Goal: Task Accomplishment & Management: Use online tool/utility

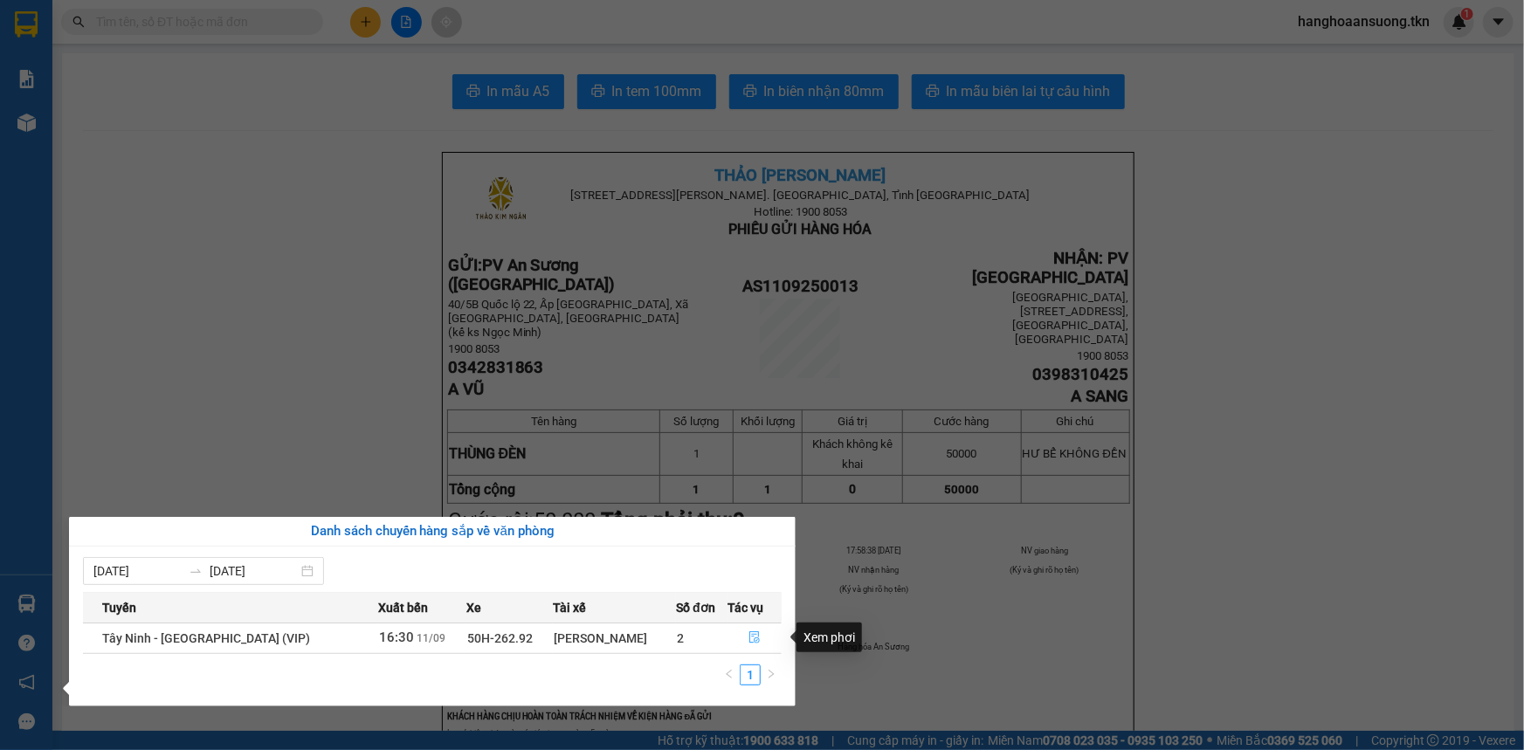
click at [755, 638] on icon "file-done" at bounding box center [755, 638] width 12 height 12
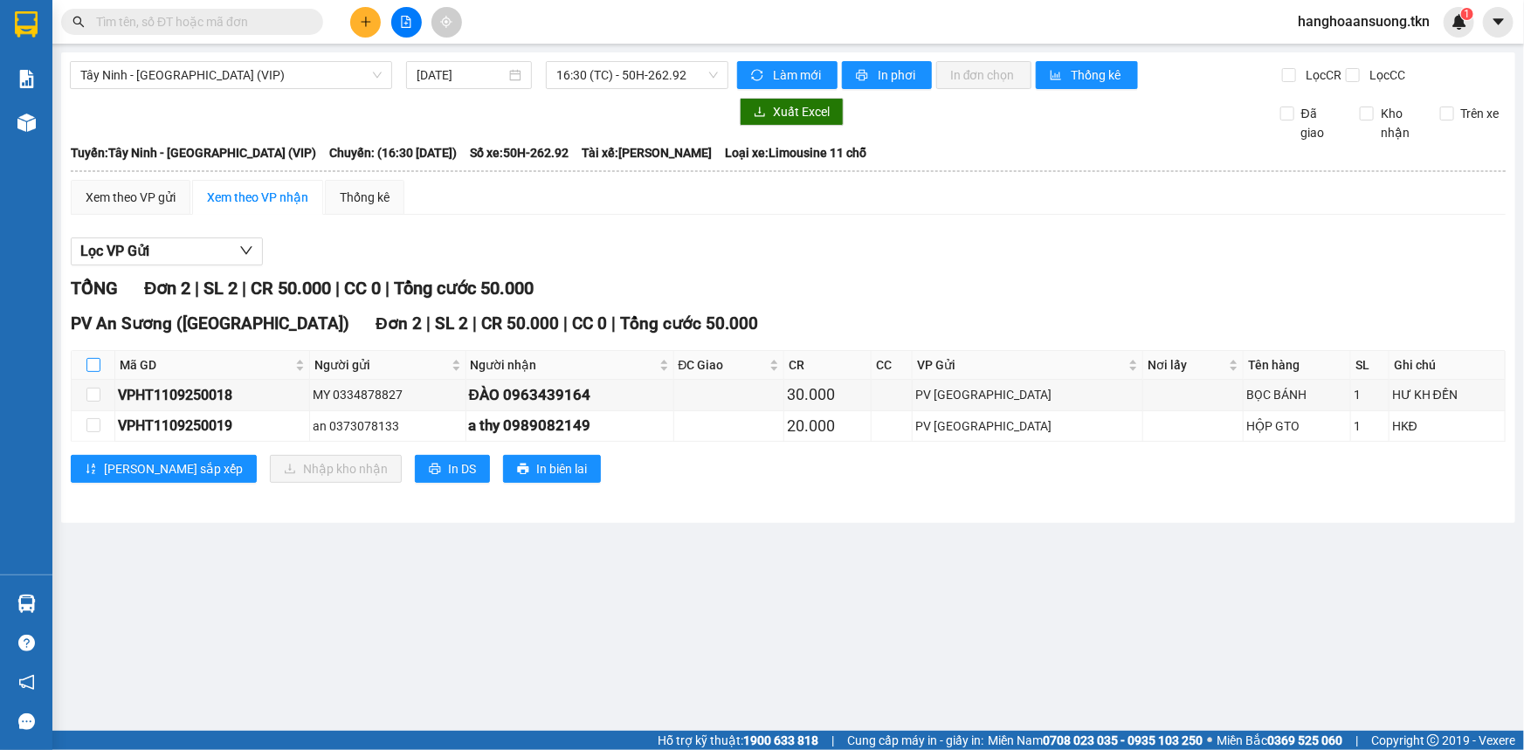
click at [97, 363] on input "checkbox" at bounding box center [93, 365] width 14 height 14
checkbox input "true"
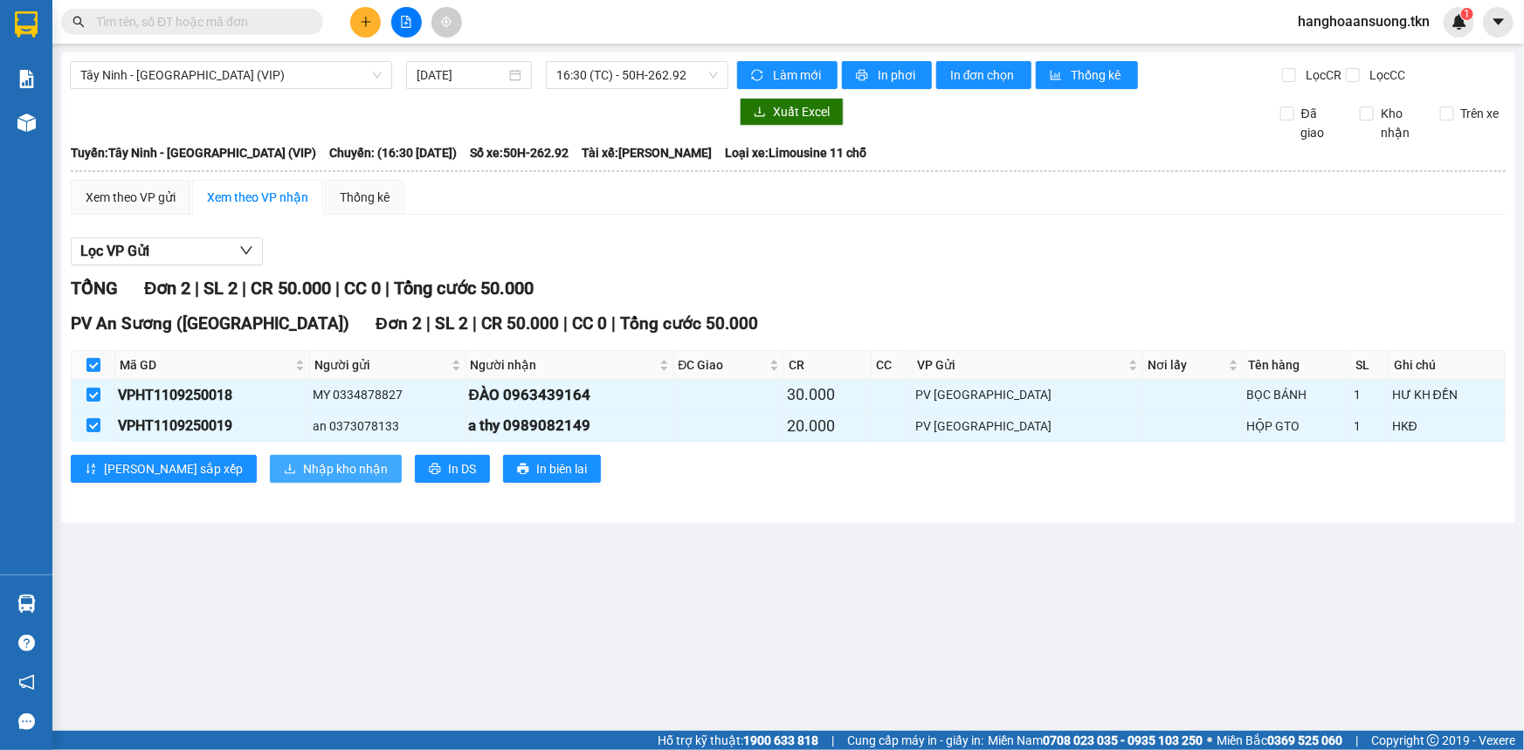
click at [270, 456] on button "Nhập kho nhận" at bounding box center [336, 469] width 132 height 28
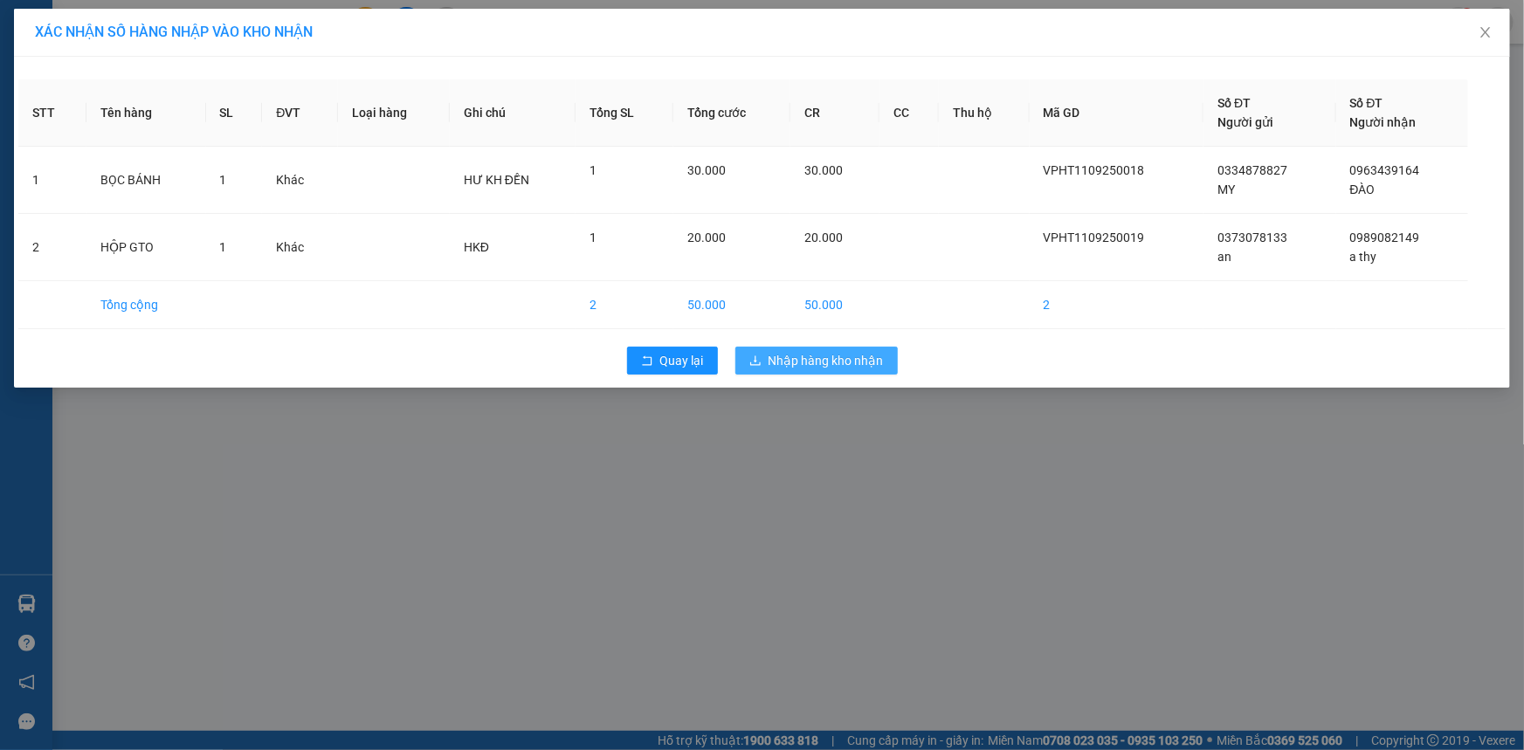
click at [835, 368] on span "Nhập hàng kho nhận" at bounding box center [826, 360] width 115 height 19
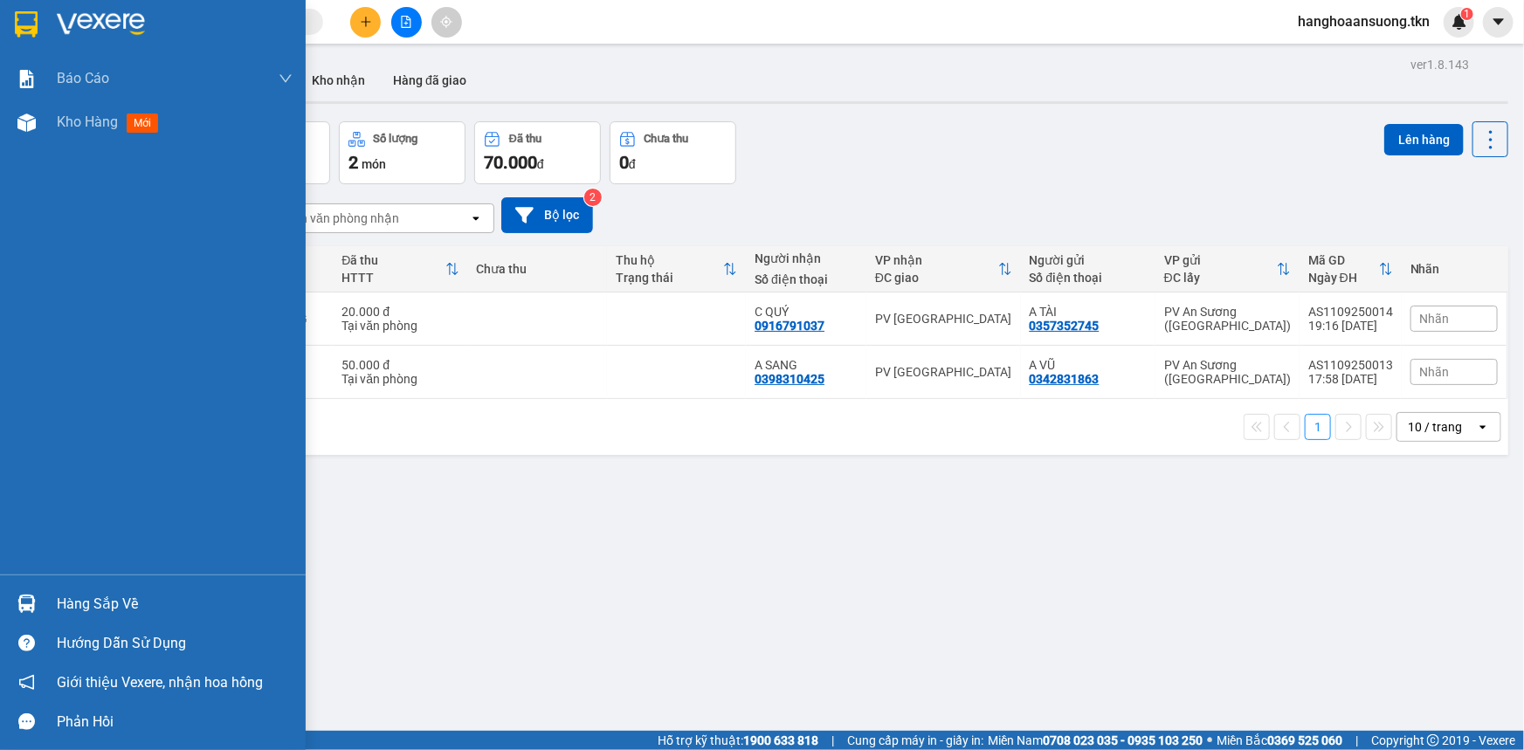
drag, startPoint x: 27, startPoint y: 613, endPoint x: 36, endPoint y: 611, distance: 9.1
click at [27, 613] on div at bounding box center [26, 604] width 31 height 31
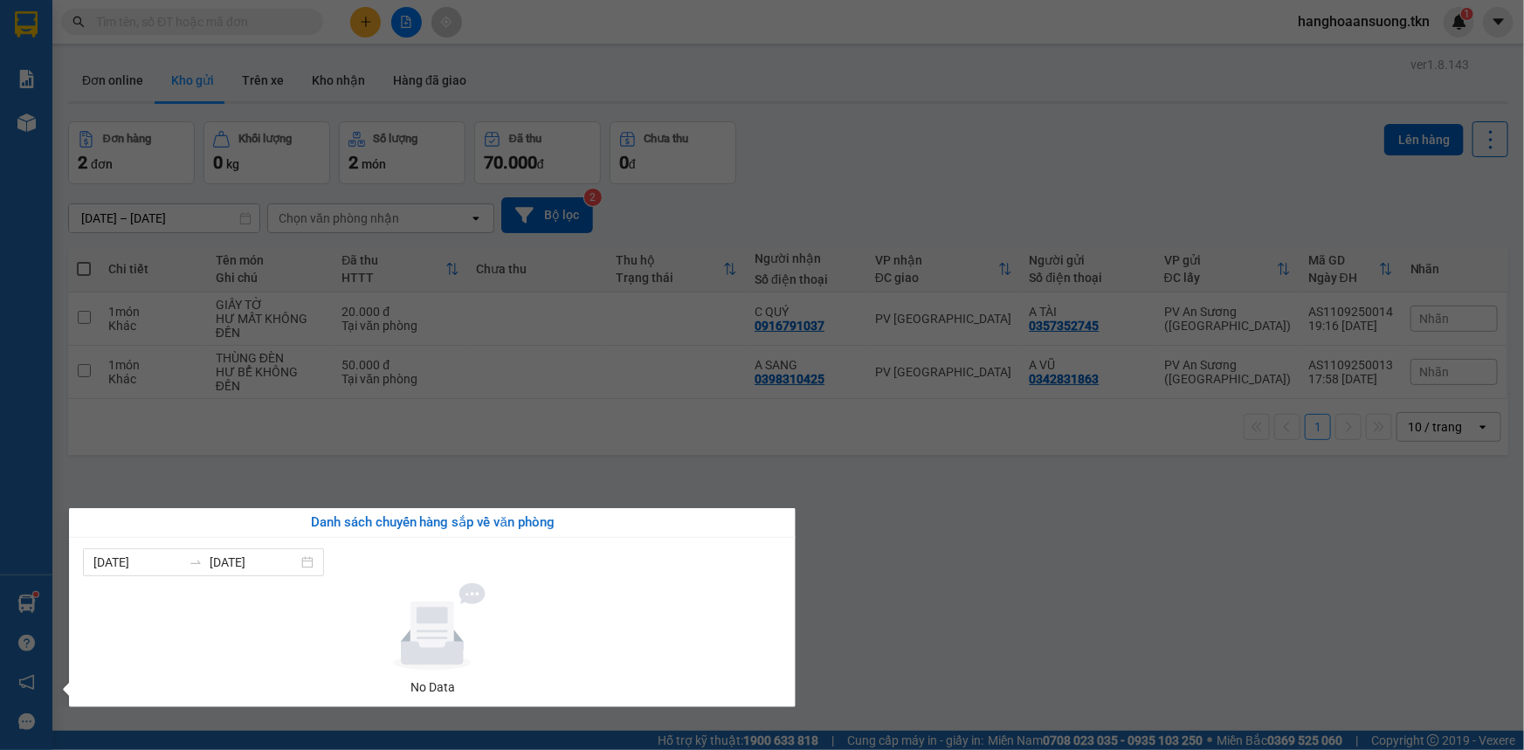
click at [975, 567] on section "Kết quả tìm kiếm ( 0 ) Bộ lọc No Data hanghoaansuong.tkn 1 Báo cáo Mẫu 1: Báo c…" at bounding box center [762, 375] width 1524 height 750
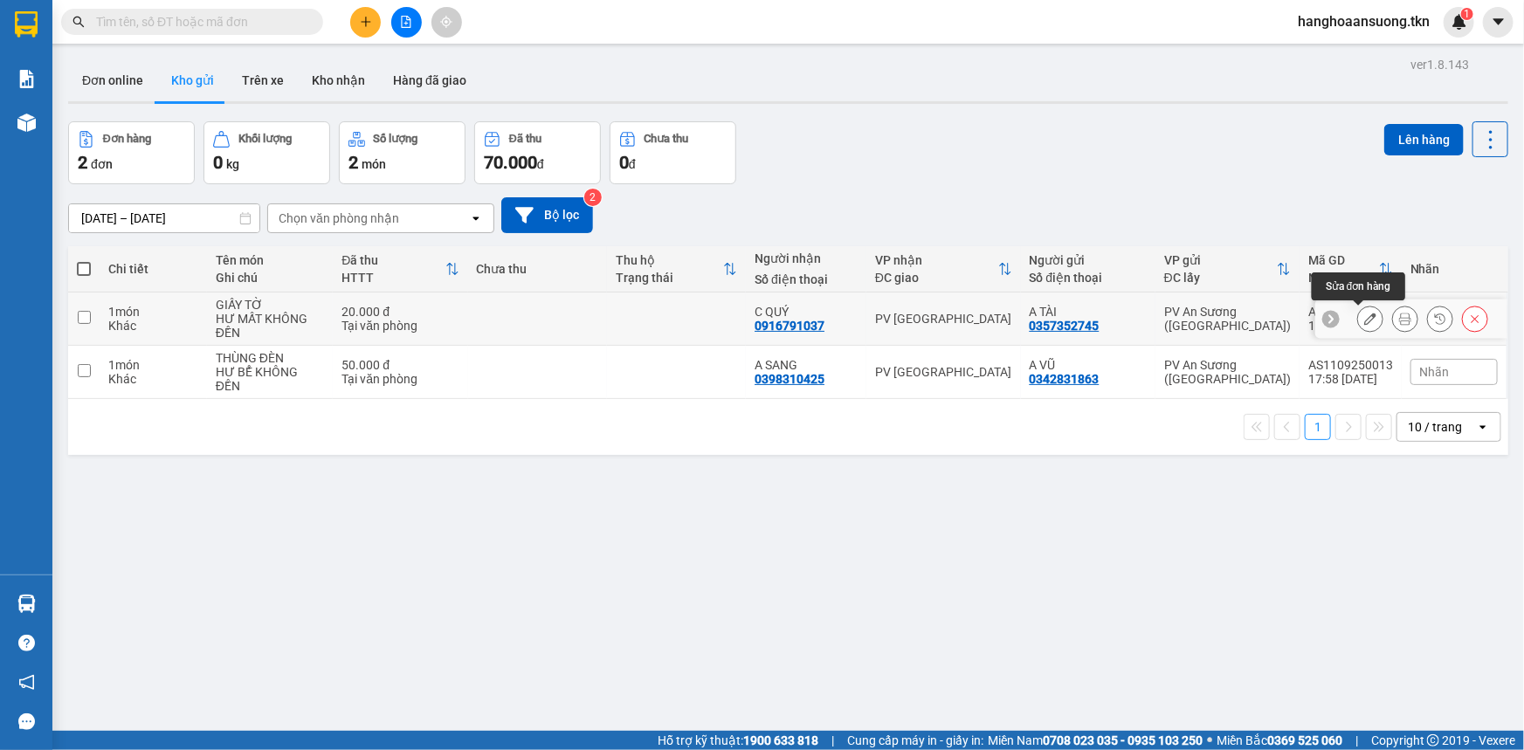
click at [1399, 321] on icon at bounding box center [1405, 319] width 12 height 12
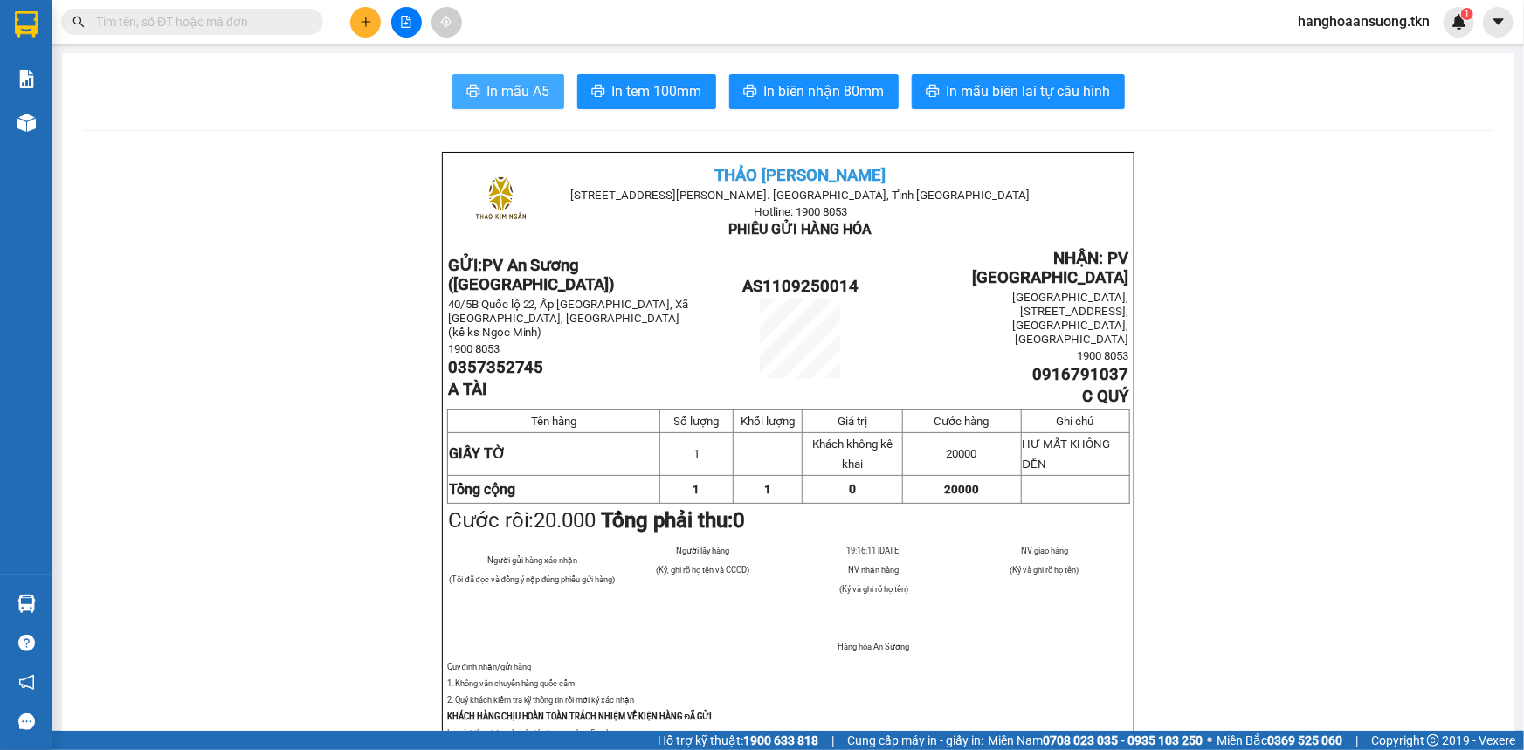
click at [523, 93] on span "In mẫu A5" at bounding box center [518, 91] width 63 height 22
